Goal: Navigation & Orientation: Find specific page/section

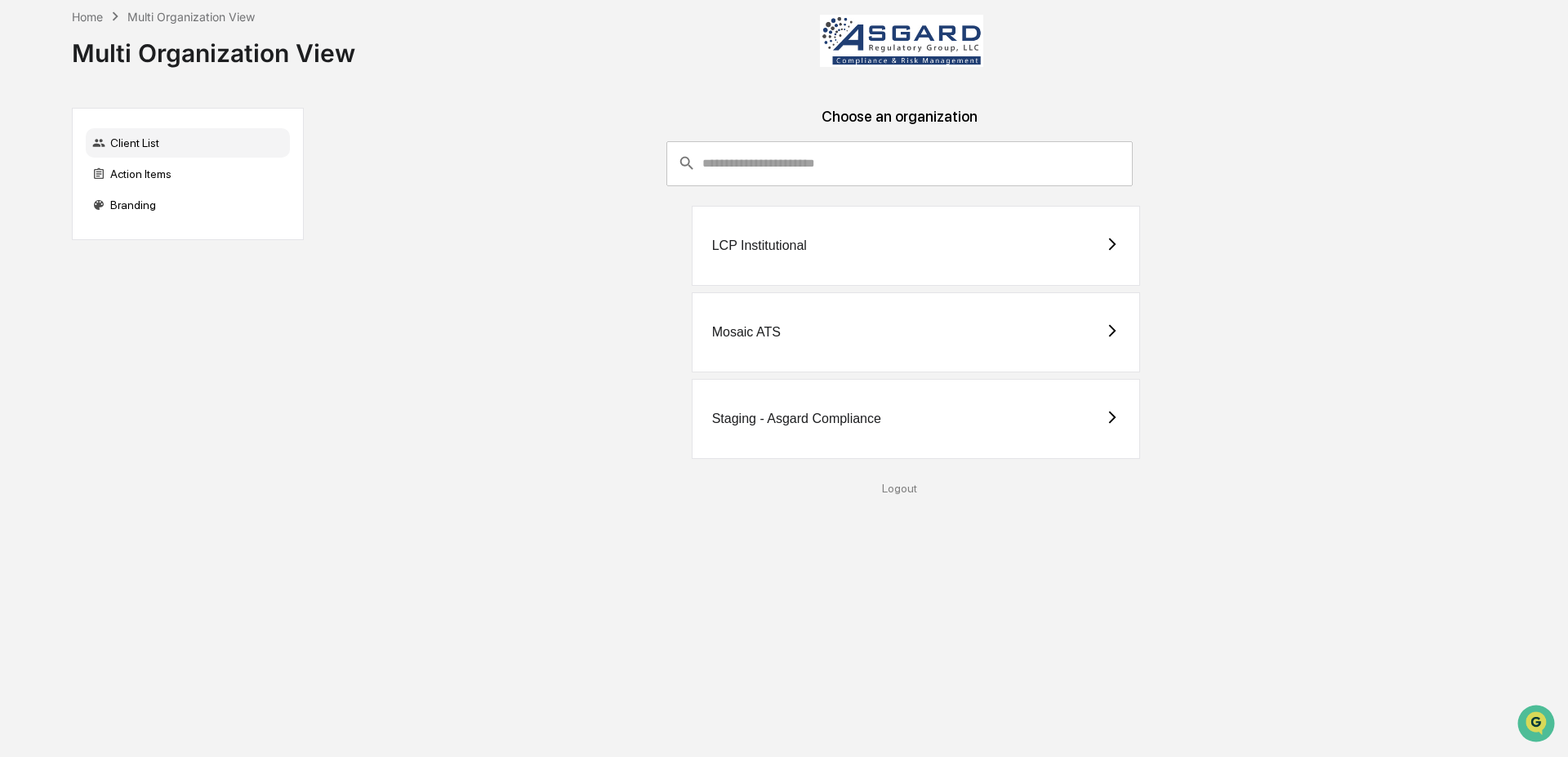
click at [852, 429] on div "Staging - Asgard Compliance" at bounding box center [916, 418] width 449 height 80
click at [873, 419] on div "Staging - Asgard Compliance" at bounding box center [796, 418] width 169 height 14
click at [955, 401] on div "Staging - Asgard Compliance" at bounding box center [916, 418] width 449 height 80
click at [262, 310] on div "Client List Action Items Branding Choose an organization ​ ​ LCP Institutional …" at bounding box center [777, 301] width 1411 height 386
click at [917, 414] on div "Staging - Asgard Compliance" at bounding box center [916, 418] width 449 height 80
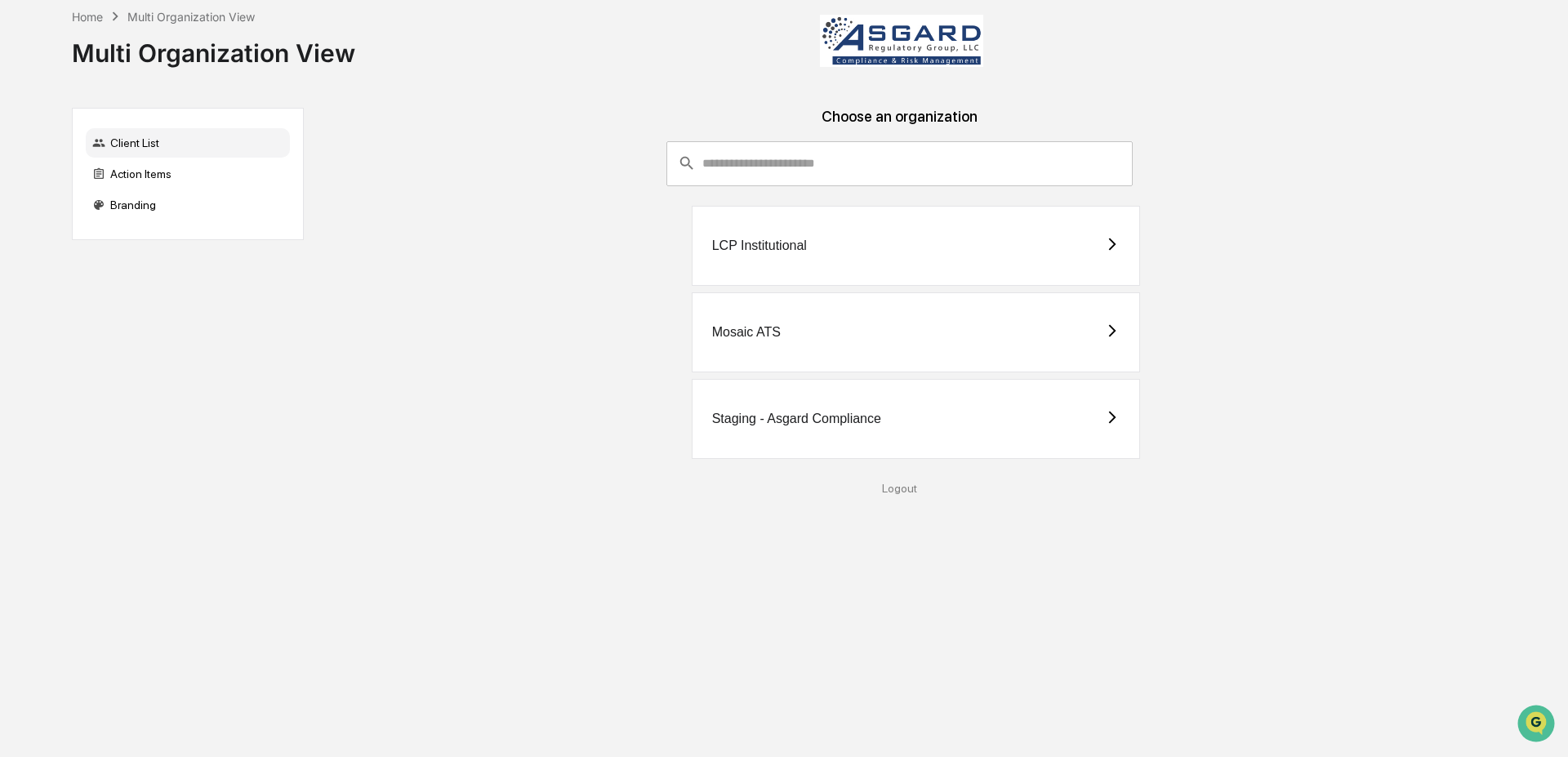
click at [922, 219] on div "LCP Institutional" at bounding box center [916, 245] width 449 height 80
